Goal: Information Seeking & Learning: Learn about a topic

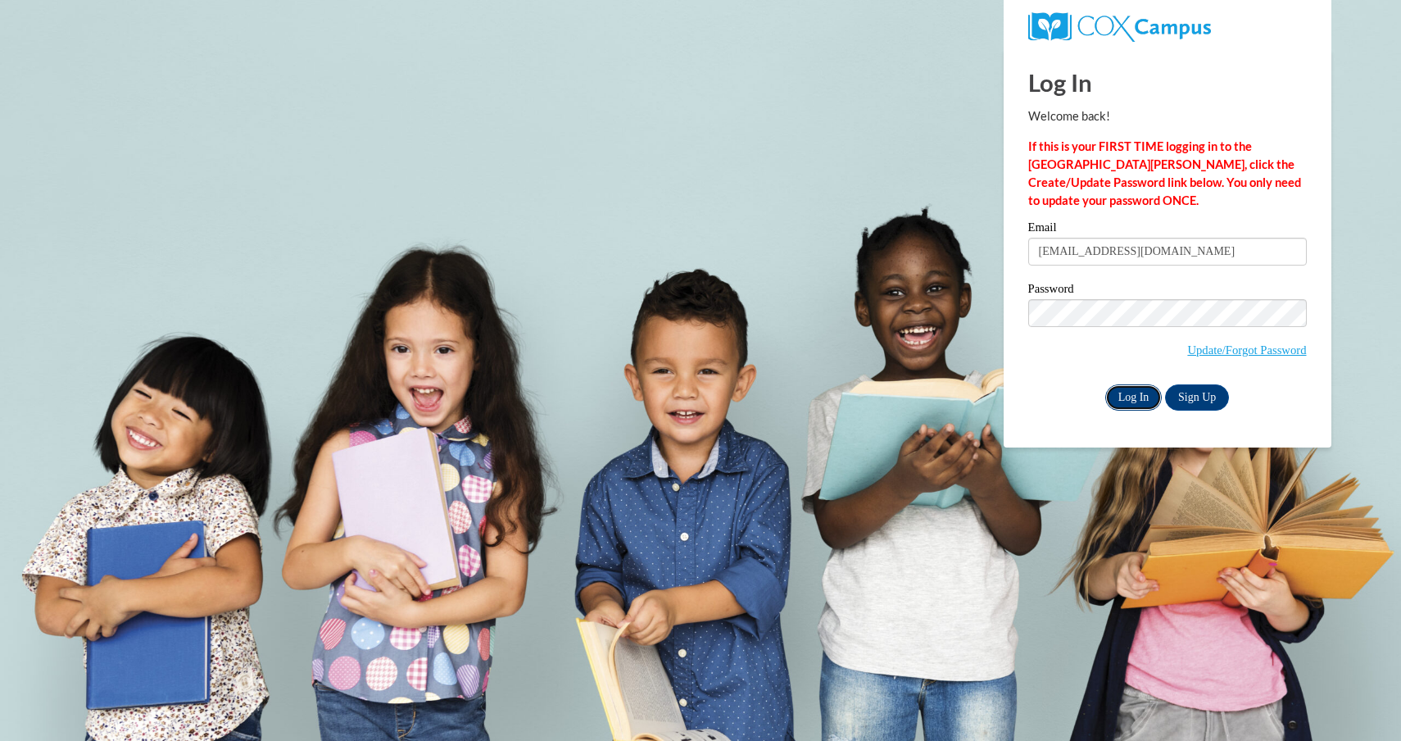
click at [1123, 397] on input "Log In" at bounding box center [1134, 397] width 57 height 26
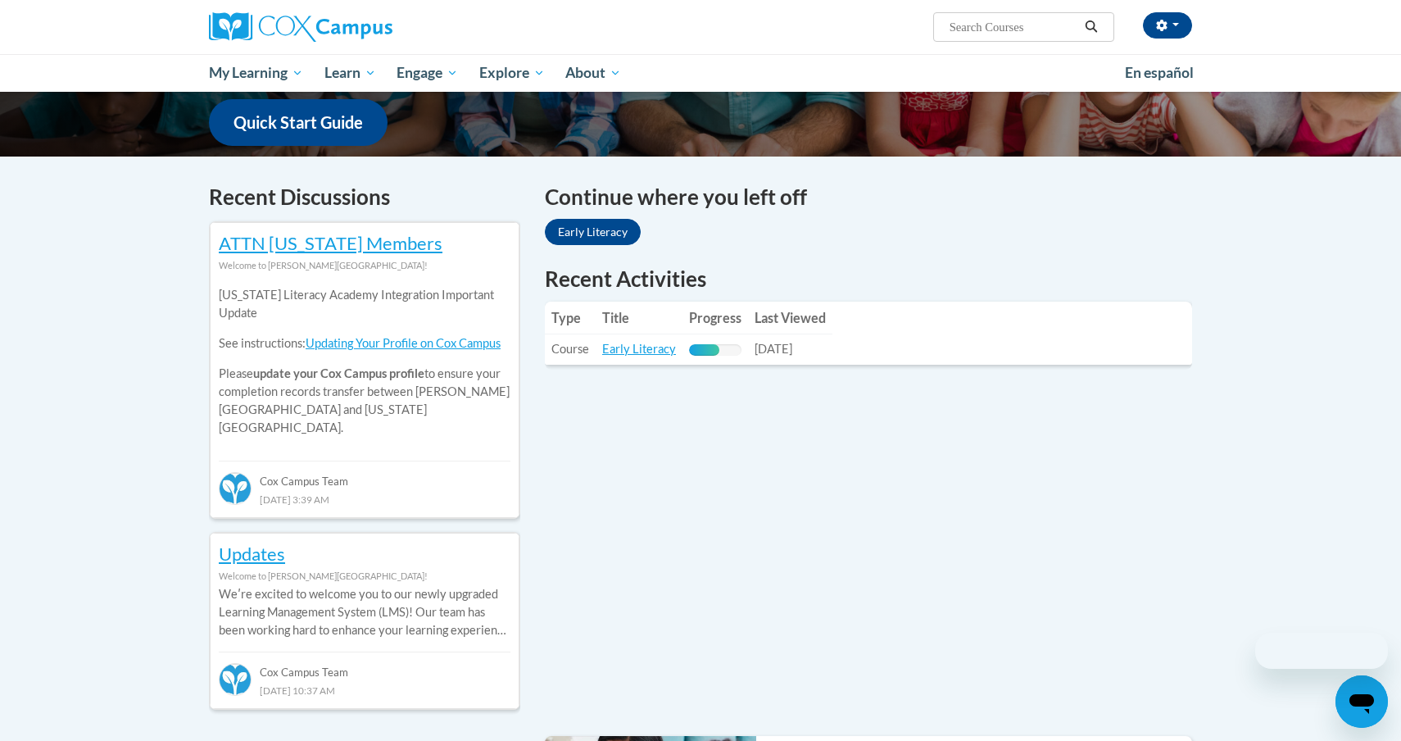
scroll to position [420, 0]
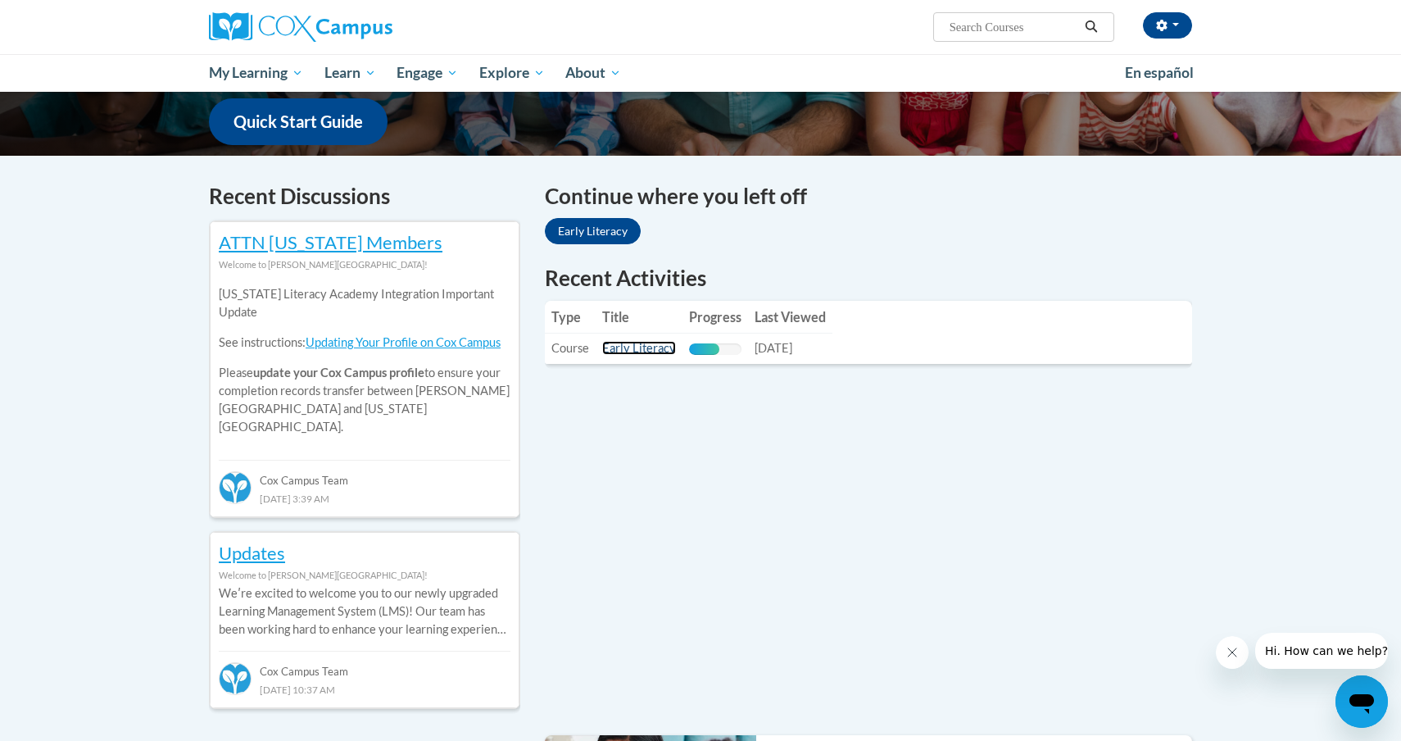
click at [647, 353] on link "Early Literacy" at bounding box center [639, 348] width 74 height 14
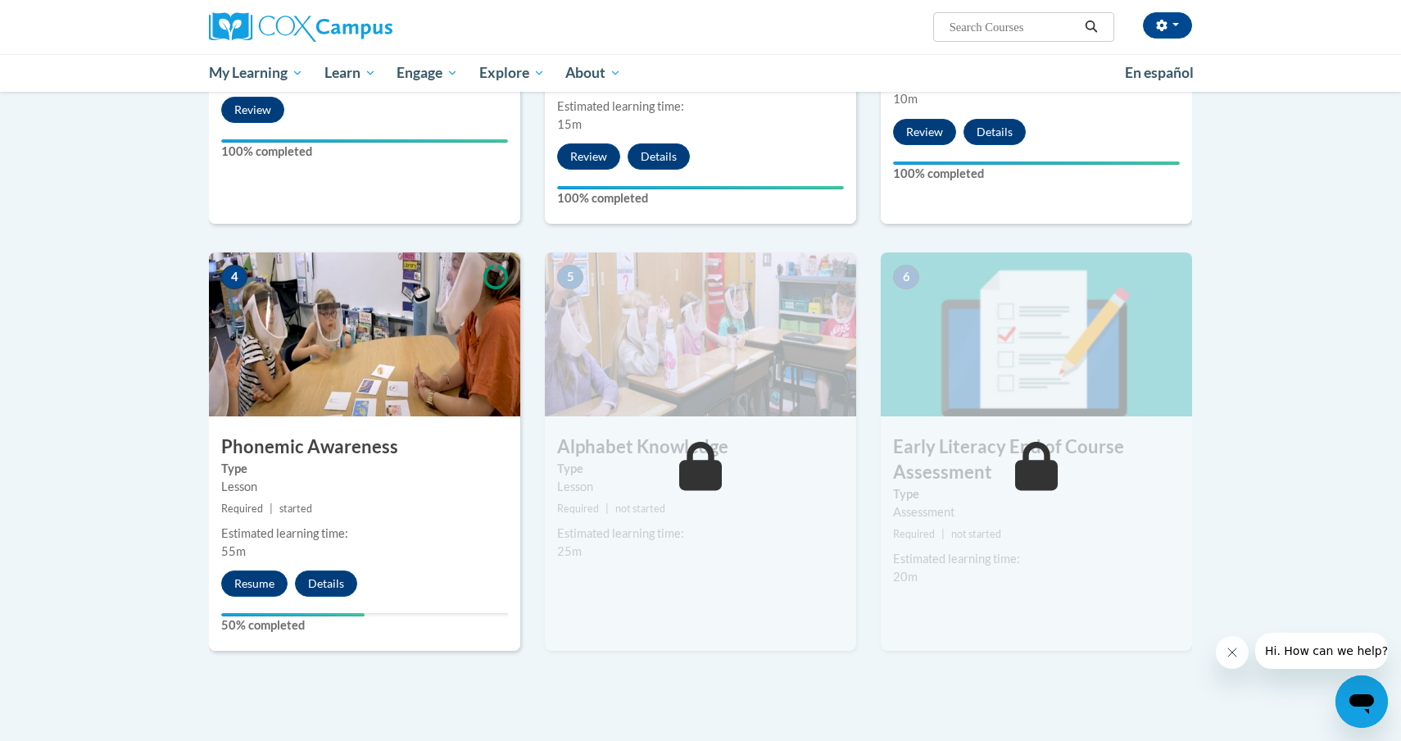
scroll to position [637, 0]
